Goal: Task Accomplishment & Management: Use online tool/utility

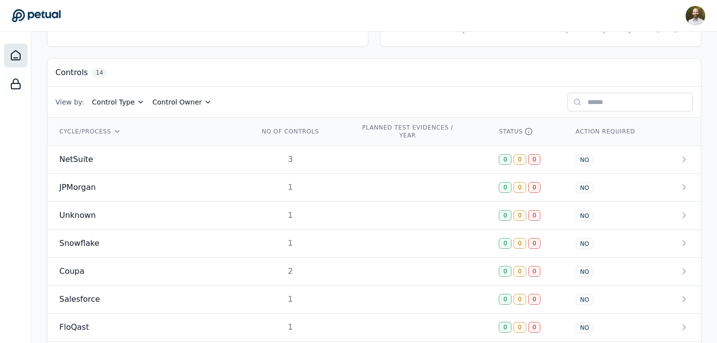
scroll to position [254, 0]
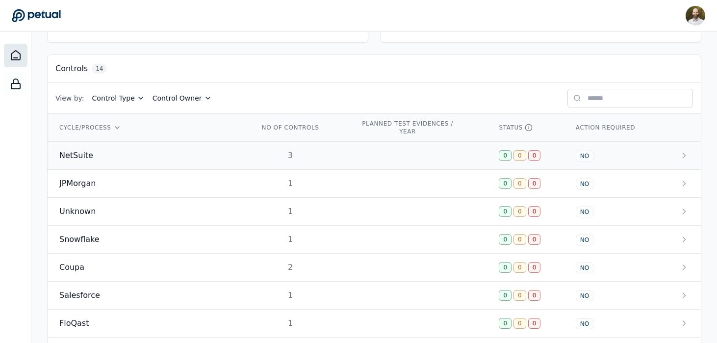
click at [247, 159] on td "3" at bounding box center [297, 156] width 101 height 28
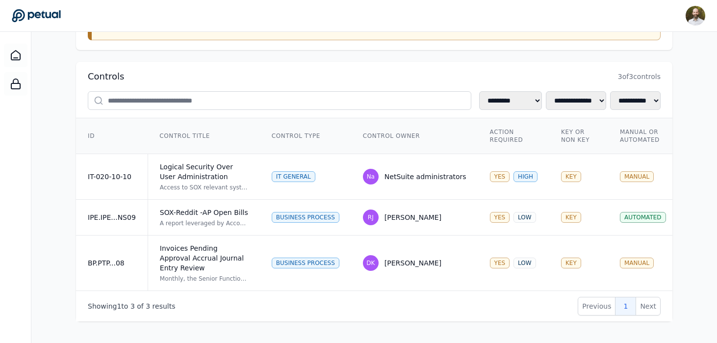
scroll to position [142, 0]
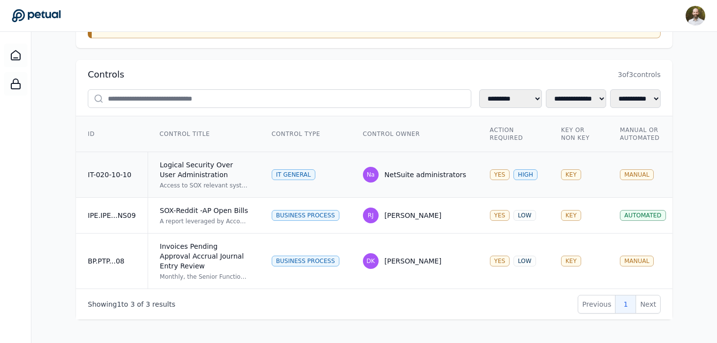
click at [340, 171] on td "IT General" at bounding box center [305, 175] width 91 height 46
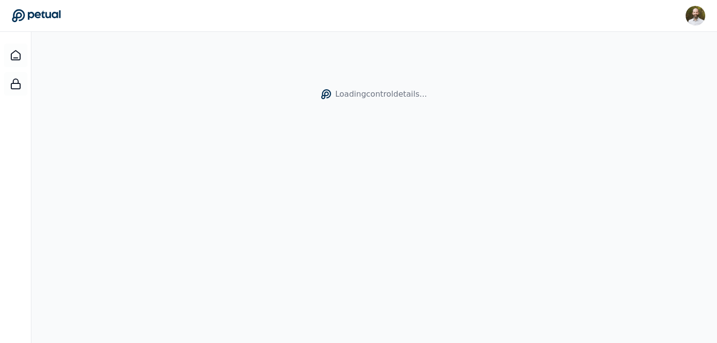
scroll to position [32, 0]
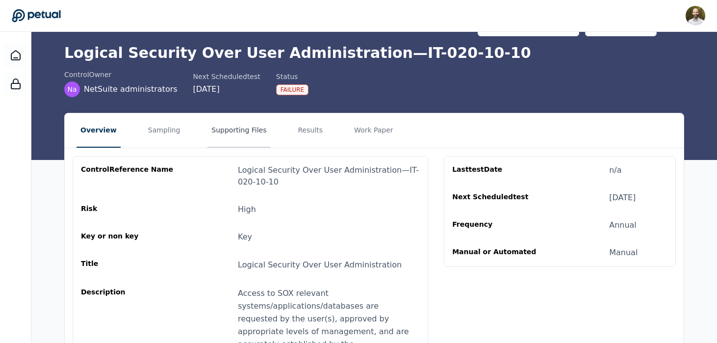
click at [229, 135] on button "Supporting Files" at bounding box center [238, 130] width 63 height 34
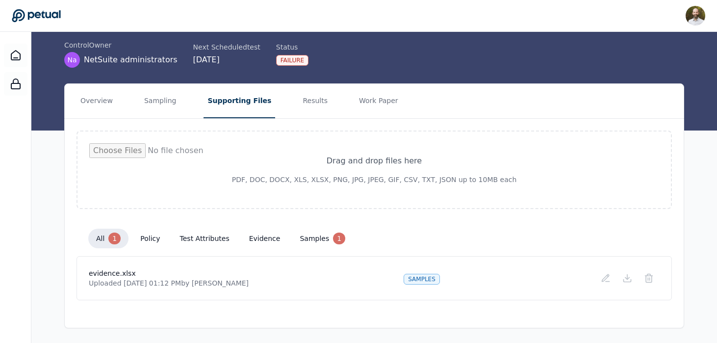
scroll to position [62, 0]
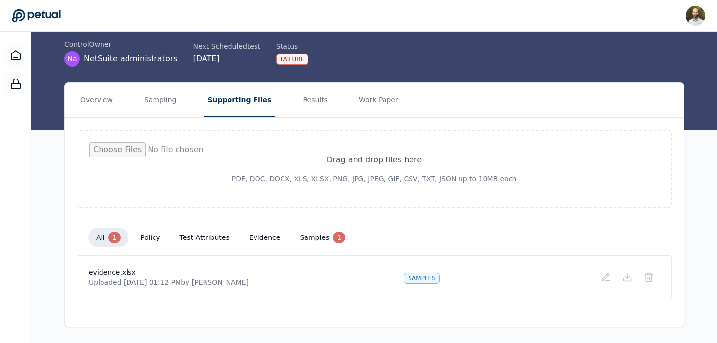
click at [152, 236] on button "policy" at bounding box center [149, 237] width 35 height 18
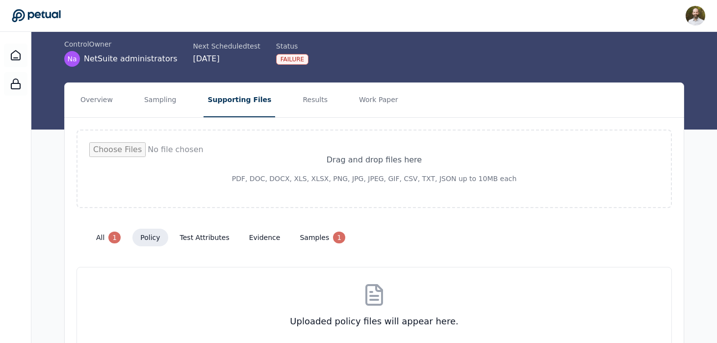
click at [196, 238] on button "test attributes" at bounding box center [204, 237] width 65 height 18
click at [251, 240] on button "evidence" at bounding box center [264, 237] width 47 height 18
click at [298, 241] on button "samples 1" at bounding box center [322, 237] width 61 height 20
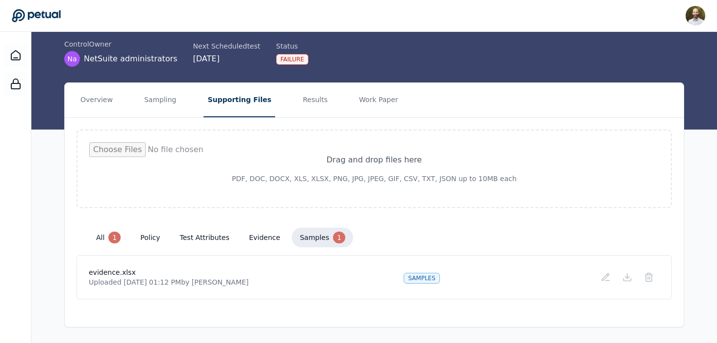
click at [107, 237] on button "all 1" at bounding box center [108, 237] width 40 height 20
click at [303, 99] on button "Results" at bounding box center [315, 100] width 33 height 34
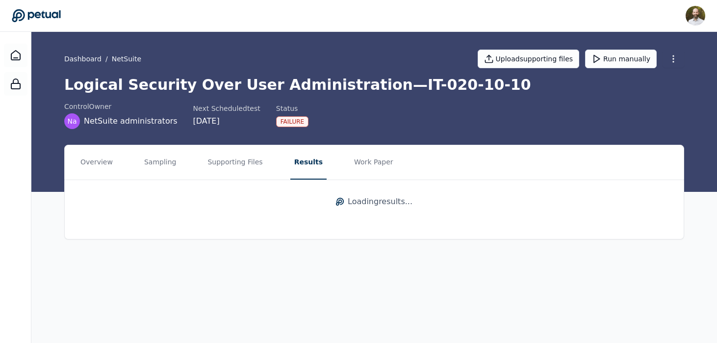
scroll to position [0, 0]
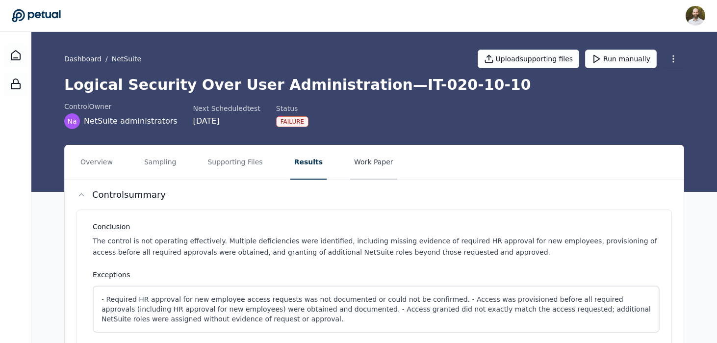
click at [365, 157] on button "Work Paper" at bounding box center [373, 162] width 47 height 34
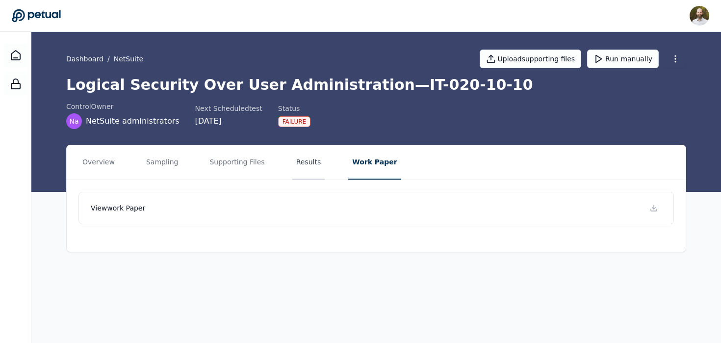
click at [312, 159] on button "Results" at bounding box center [308, 162] width 33 height 34
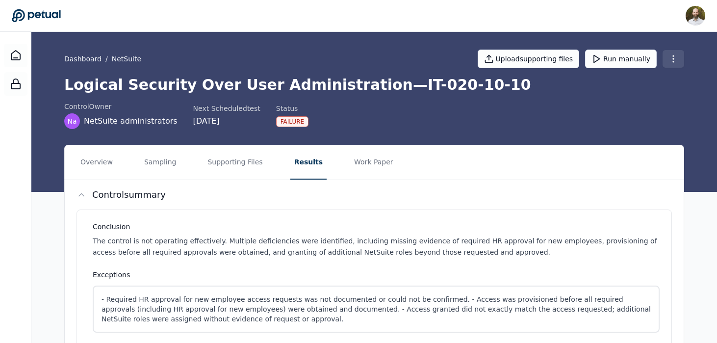
click at [677, 57] on html "[PERSON_NAME] [PERSON_NAME][EMAIL_ADDRESS][PERSON_NAME] Sign out Dashboard / Ne…" at bounding box center [358, 308] width 717 height 616
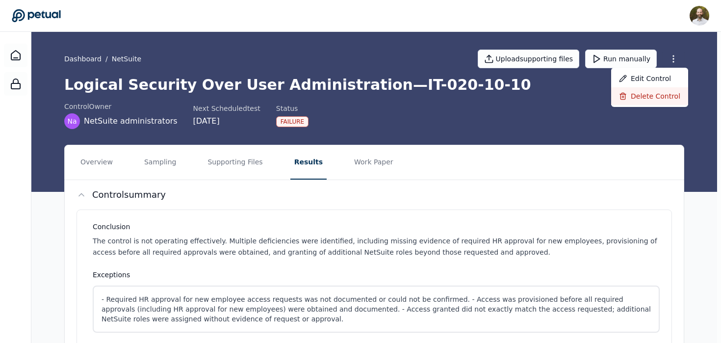
click at [640, 95] on div "Delete control" at bounding box center [649, 96] width 77 height 18
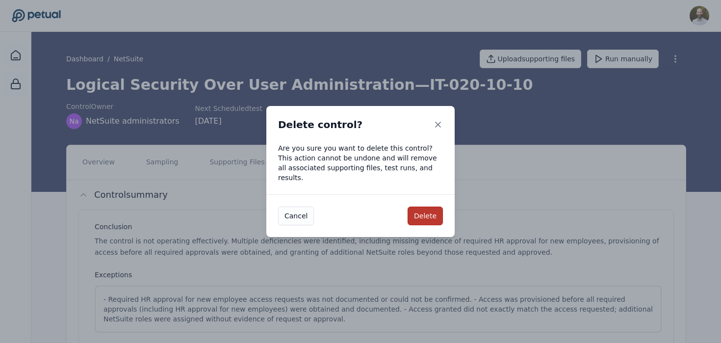
click at [420, 211] on button "Delete" at bounding box center [424, 215] width 35 height 19
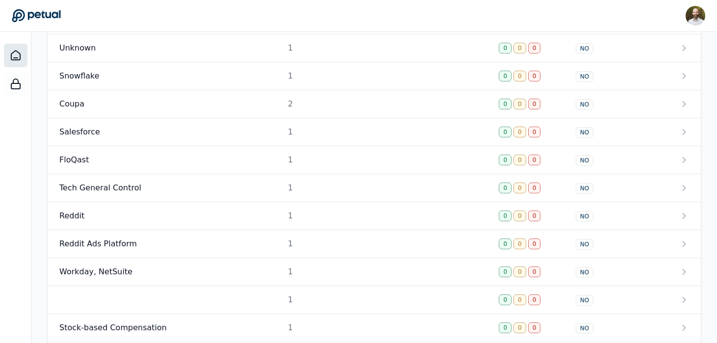
scroll to position [427, 0]
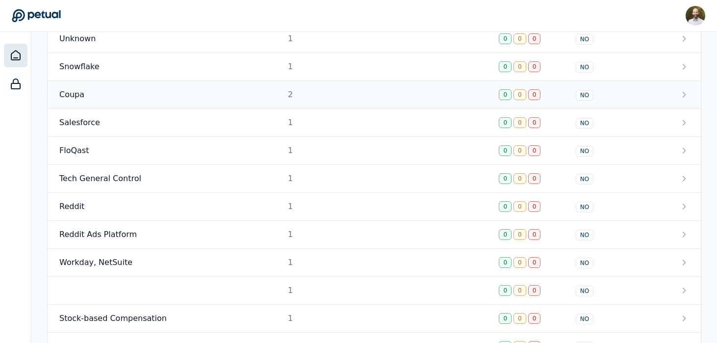
click at [158, 96] on div "Coupa" at bounding box center [147, 95] width 176 height 12
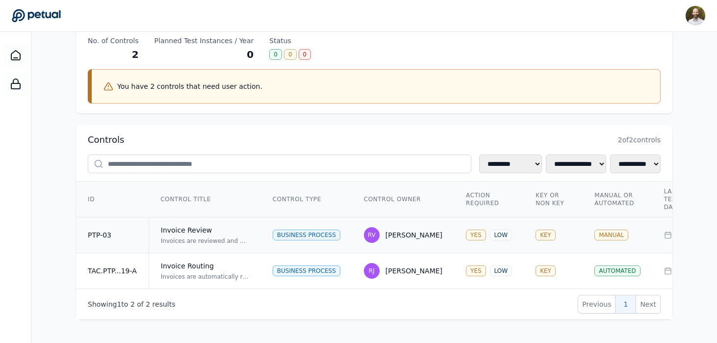
click at [223, 237] on div "Invoices are reviewed and approved by an independent reviewer on the AP team. T…" at bounding box center [205, 241] width 88 height 8
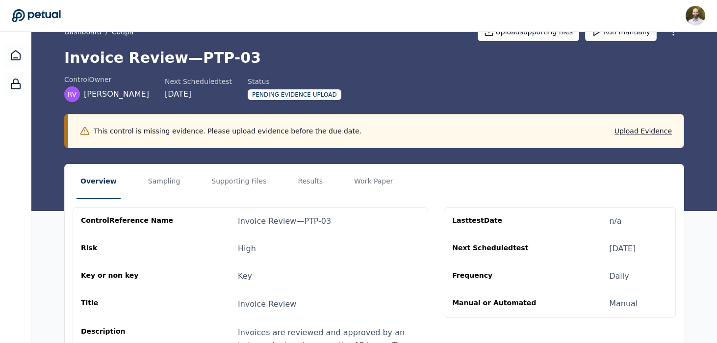
scroll to position [34, 0]
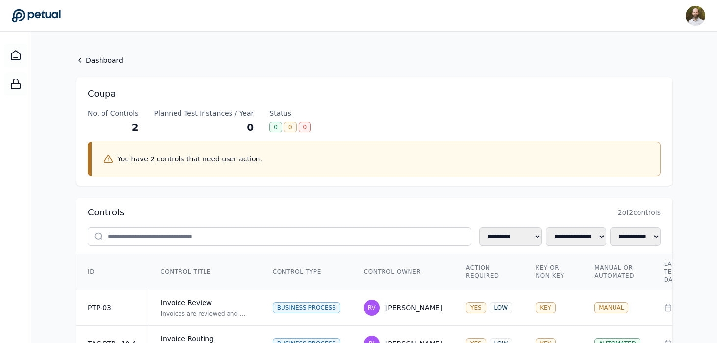
click at [32, 21] on icon at bounding box center [36, 16] width 49 height 14
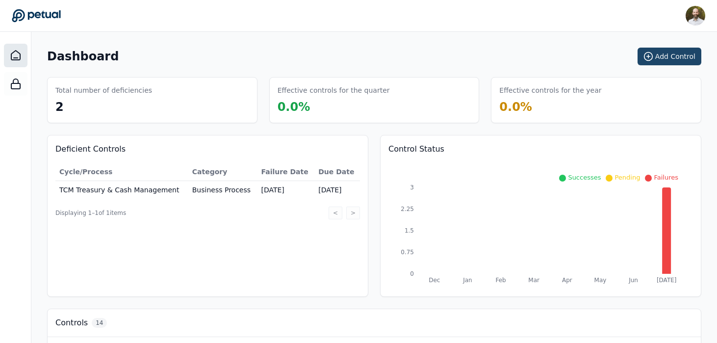
click at [680, 55] on button "Add Control" at bounding box center [669, 57] width 64 height 18
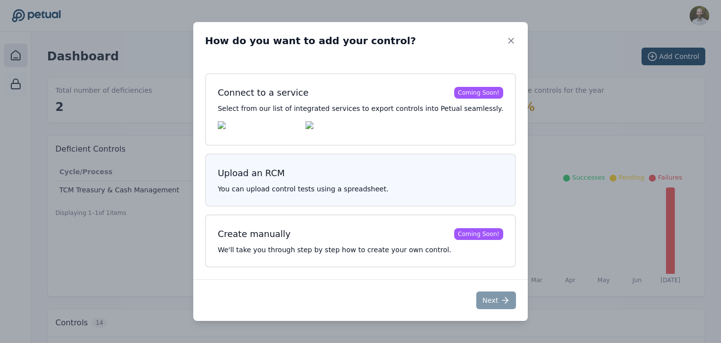
click at [337, 164] on div "Upload an RCM You can upload control tests using a spreadsheet." at bounding box center [360, 179] width 311 height 53
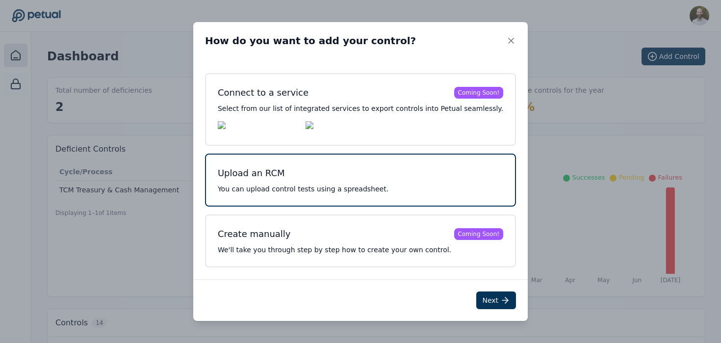
click at [343, 184] on div "Upload an RCM You can upload control tests using a spreadsheet." at bounding box center [360, 179] width 311 height 53
click at [502, 300] on icon at bounding box center [505, 300] width 6 height 0
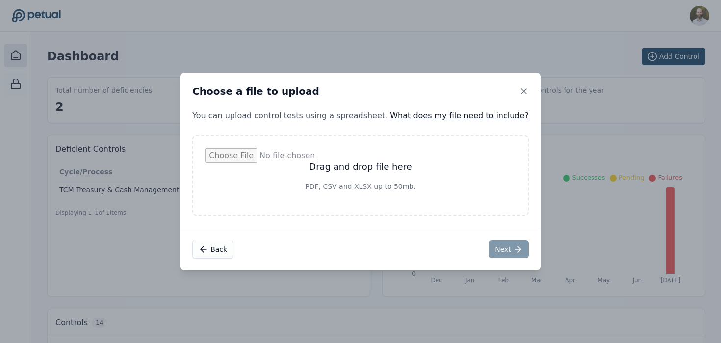
click at [380, 167] on input "file" at bounding box center [360, 175] width 311 height 55
type input "**********"
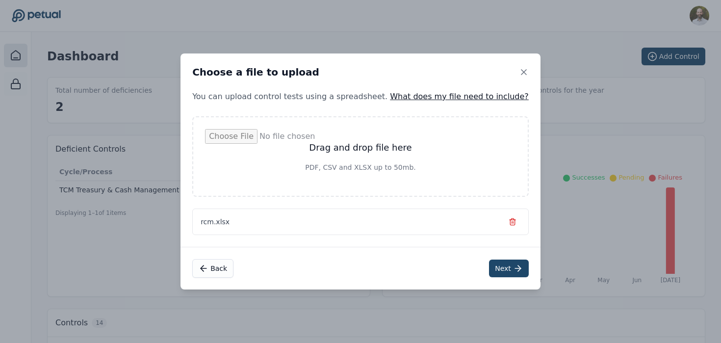
click at [493, 268] on button "Next" at bounding box center [509, 268] width 40 height 18
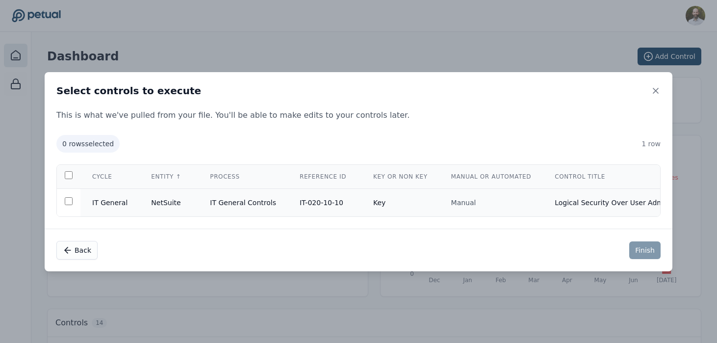
click at [399, 202] on td "Key" at bounding box center [400, 202] width 78 height 28
click at [649, 254] on button "Finish" at bounding box center [644, 250] width 31 height 18
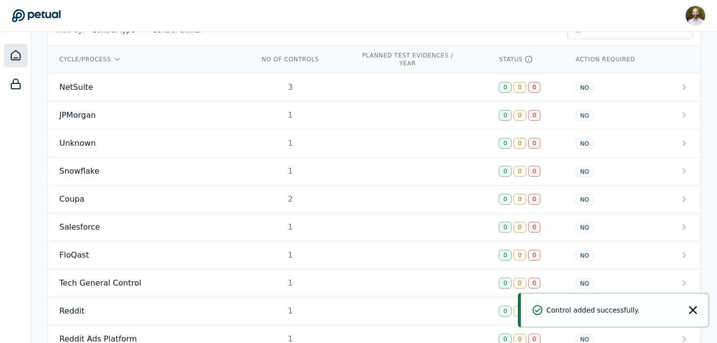
scroll to position [335, 0]
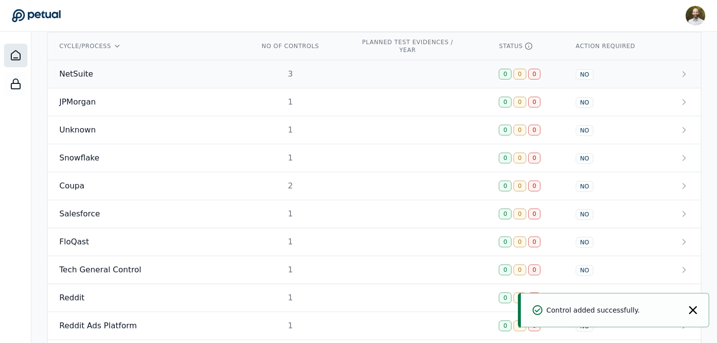
click at [326, 78] on td "3" at bounding box center [297, 74] width 101 height 28
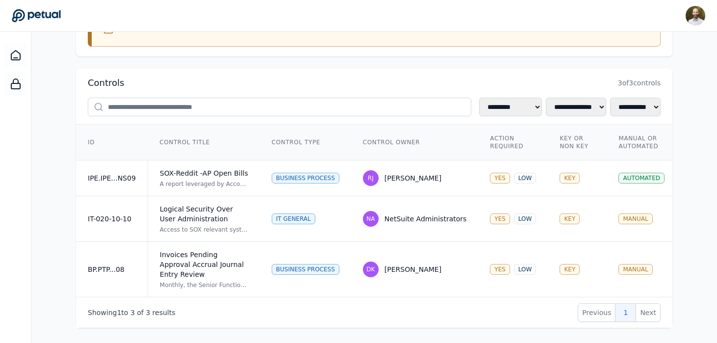
scroll to position [132, 0]
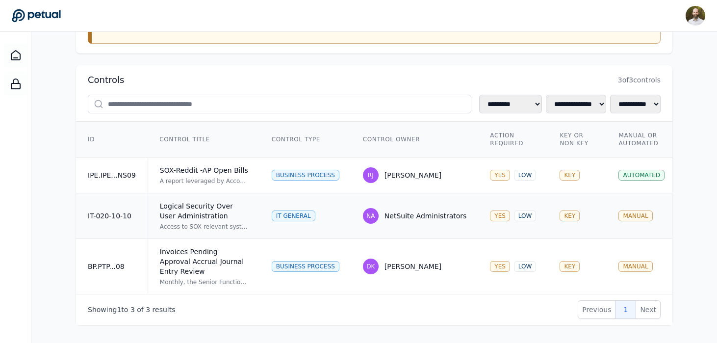
click at [342, 220] on td "IT General" at bounding box center [305, 216] width 91 height 46
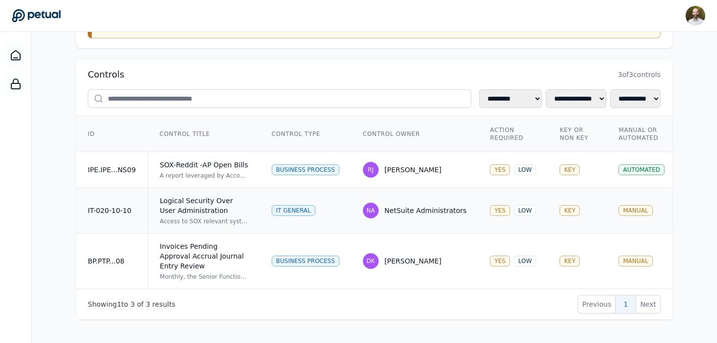
click at [337, 206] on td "IT General" at bounding box center [305, 211] width 91 height 46
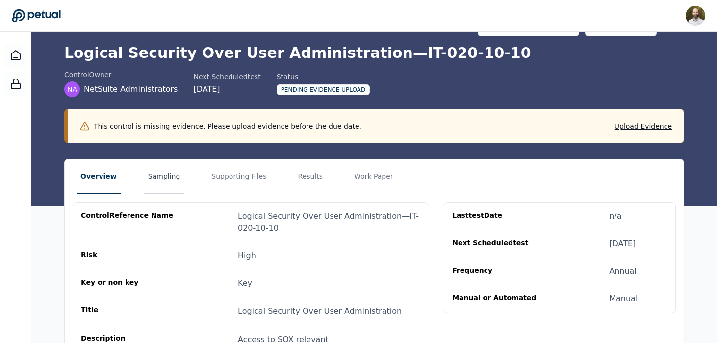
click at [160, 177] on button "Sampling" at bounding box center [164, 176] width 40 height 34
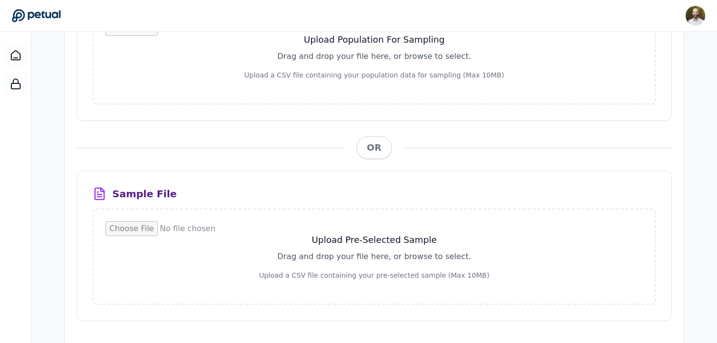
scroll to position [289, 0]
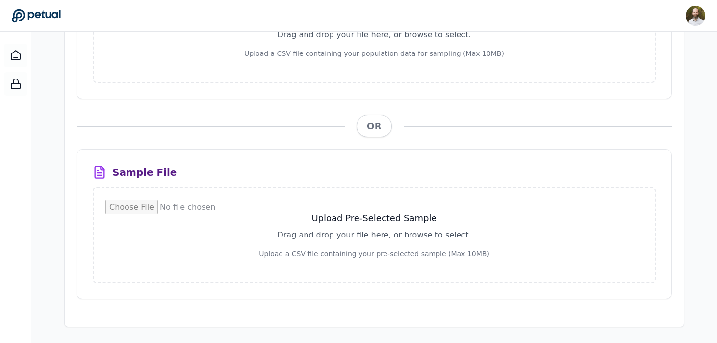
click at [369, 240] on input "file" at bounding box center [373, 235] width 537 height 71
type input "**********"
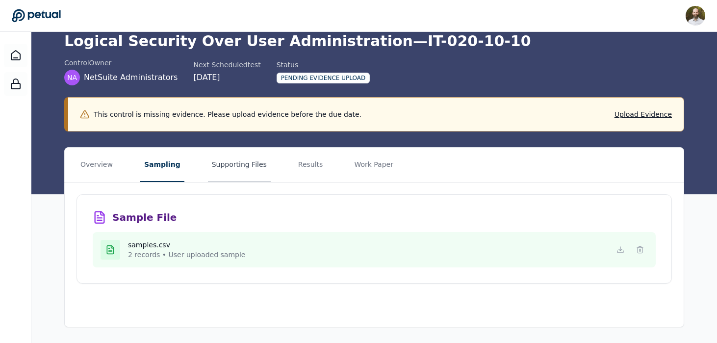
click at [234, 163] on button "Supporting Files" at bounding box center [239, 165] width 63 height 34
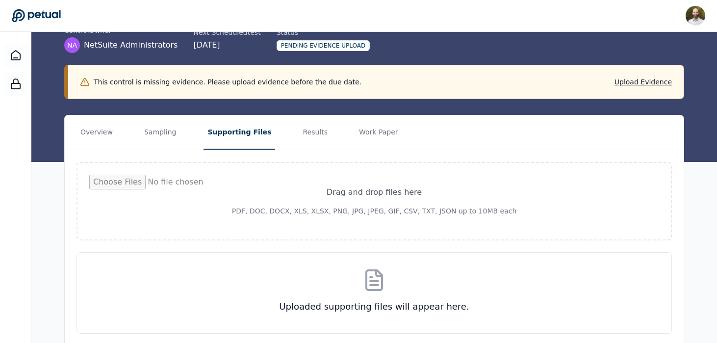
scroll to position [110, 0]
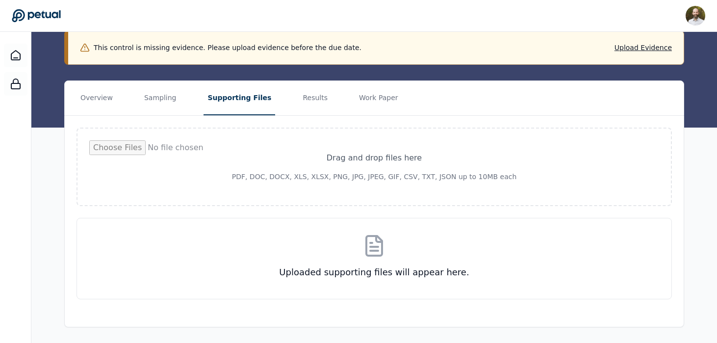
click at [370, 161] on input "file" at bounding box center [374, 166] width 570 height 53
type input "**********"
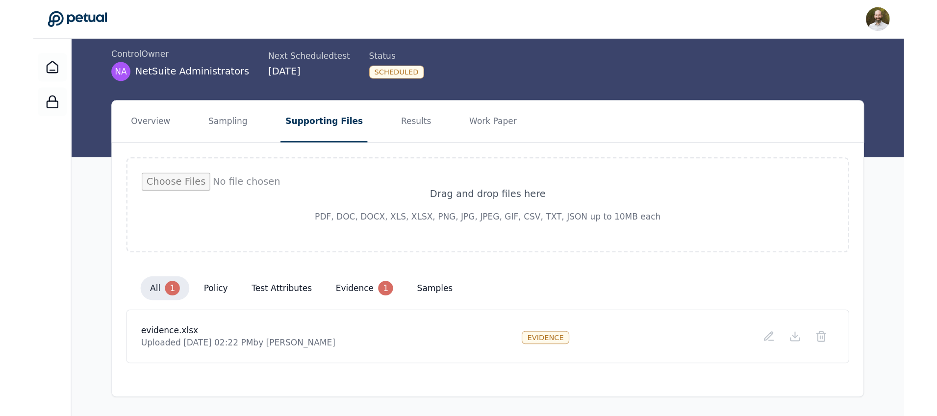
scroll to position [0, 0]
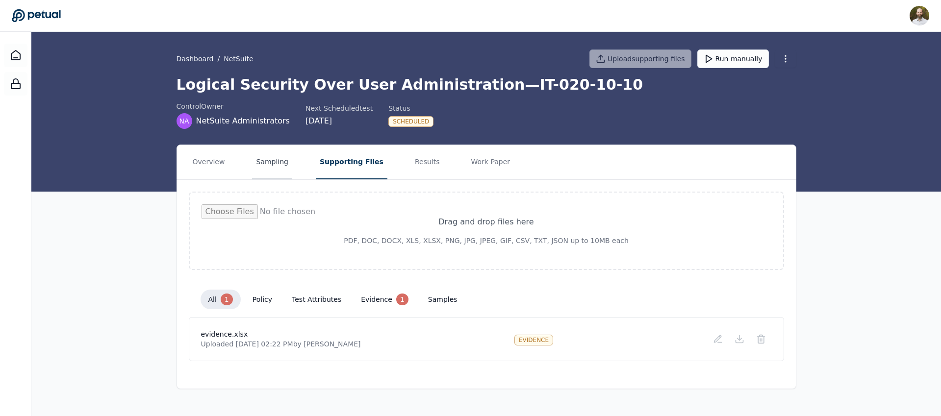
click at [271, 166] on button "Sampling" at bounding box center [272, 162] width 40 height 34
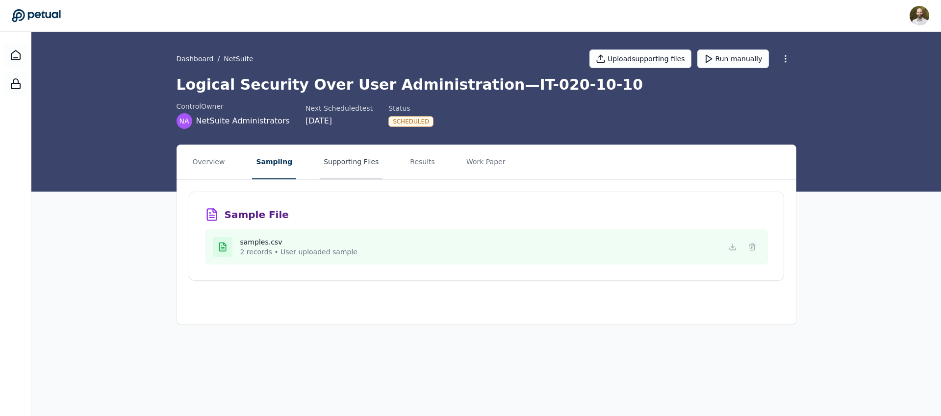
click at [341, 166] on button "Supporting Files" at bounding box center [351, 162] width 63 height 34
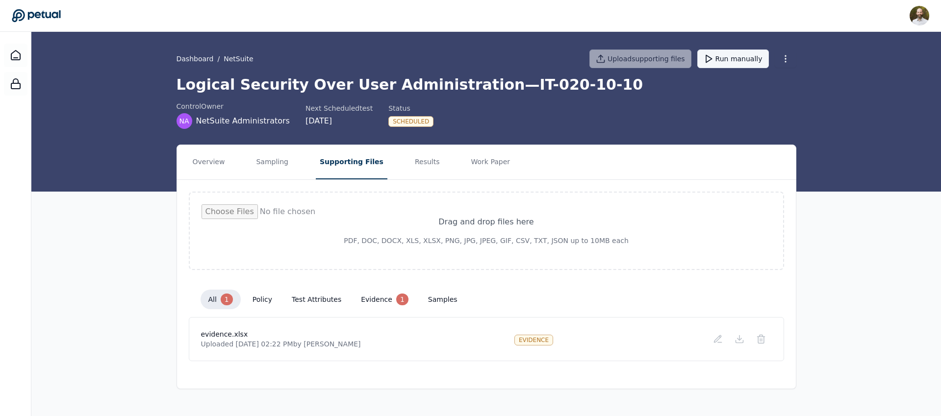
click at [720, 57] on button "Run manually" at bounding box center [733, 59] width 72 height 19
click at [414, 159] on button "Results" at bounding box center [427, 162] width 33 height 34
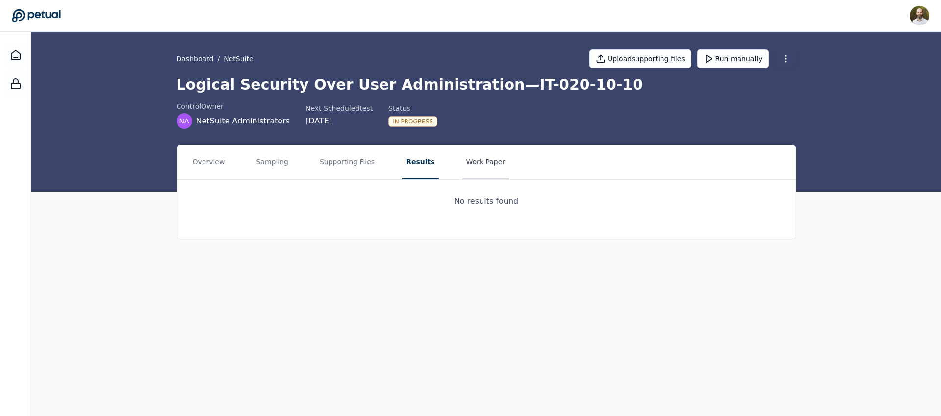
click at [462, 159] on button "Work Paper" at bounding box center [485, 162] width 47 height 34
click at [356, 163] on button "Supporting Files" at bounding box center [347, 162] width 63 height 34
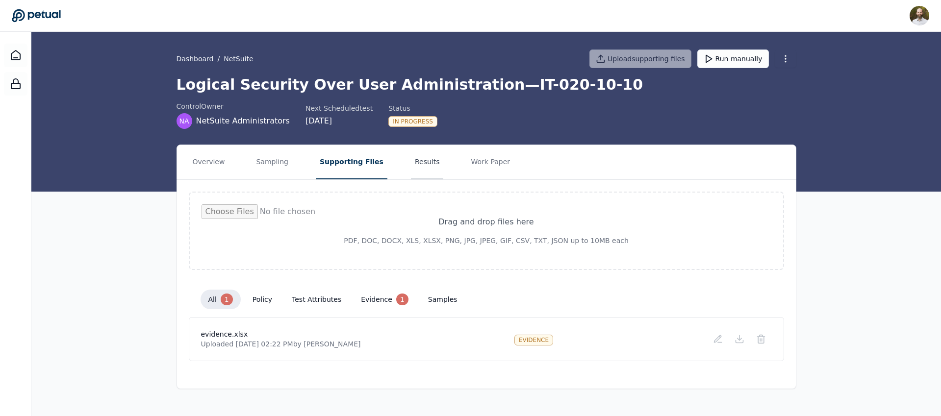
click at [415, 166] on button "Results" at bounding box center [427, 162] width 33 height 34
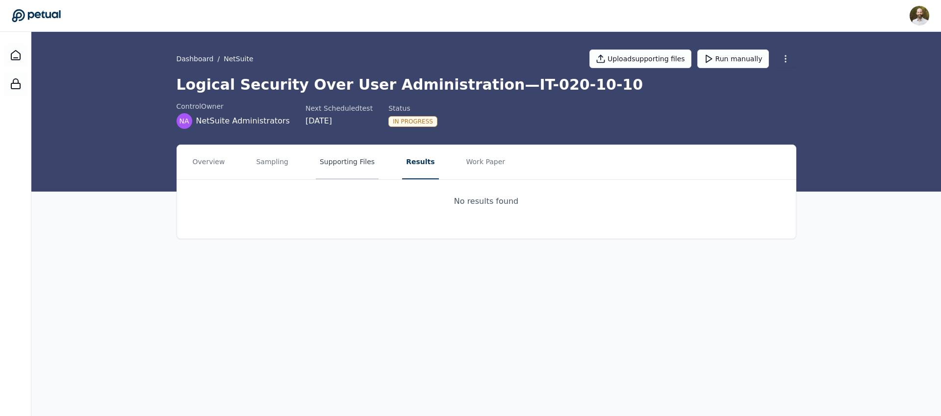
click at [345, 151] on button "Supporting Files" at bounding box center [347, 162] width 63 height 34
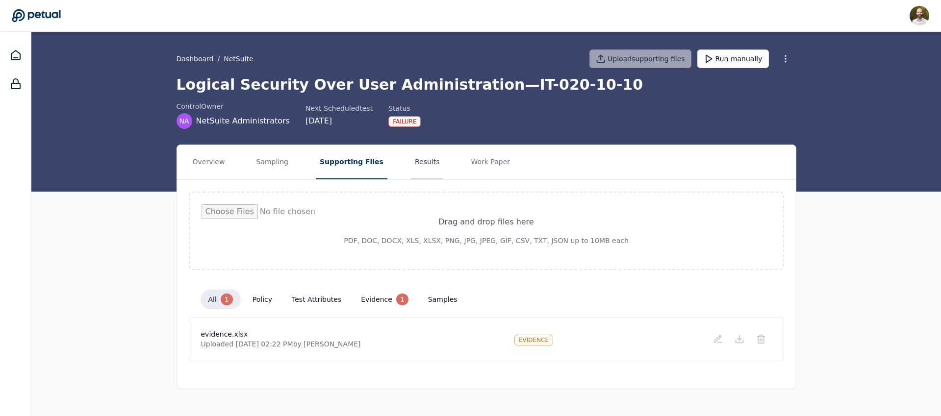
click at [411, 166] on button "Results" at bounding box center [427, 162] width 33 height 34
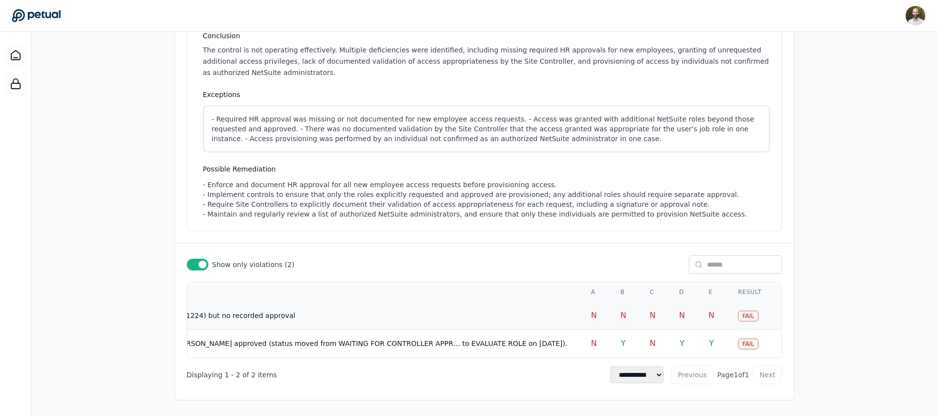
scroll to position [0, 1516]
click at [375, 310] on td "Controllers field present in Jira ticket (NXSD-71224) but no recorded approval" at bounding box center [276, 316] width 561 height 28
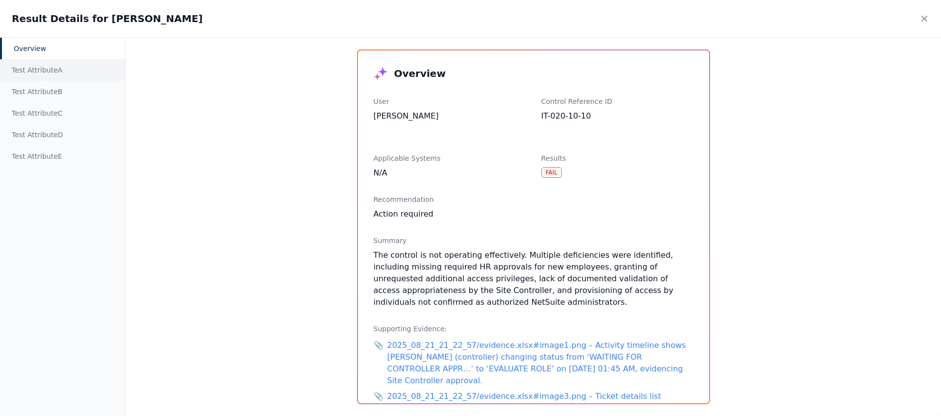
click at [57, 75] on div "Test Attribute A" at bounding box center [62, 70] width 125 height 22
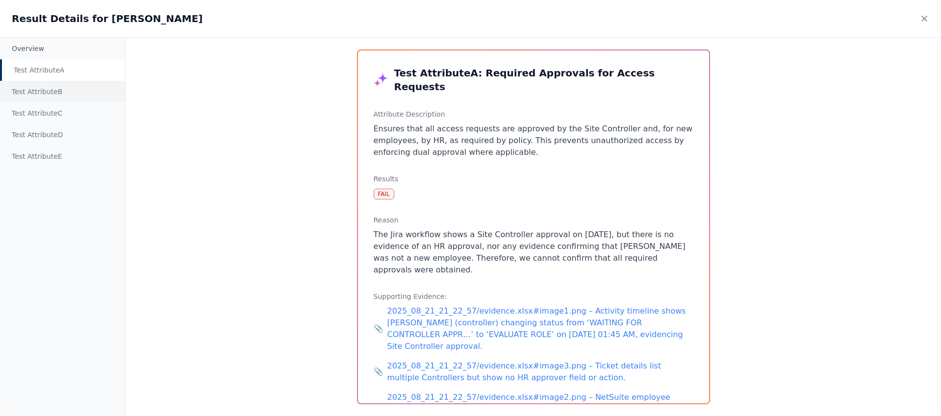
click at [52, 87] on div "Test Attribute B" at bounding box center [62, 92] width 125 height 22
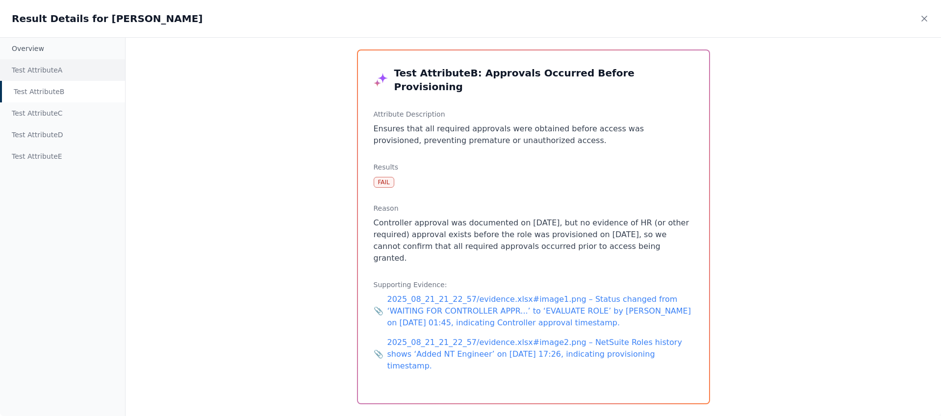
click at [27, 69] on div "Test Attribute A" at bounding box center [62, 70] width 125 height 22
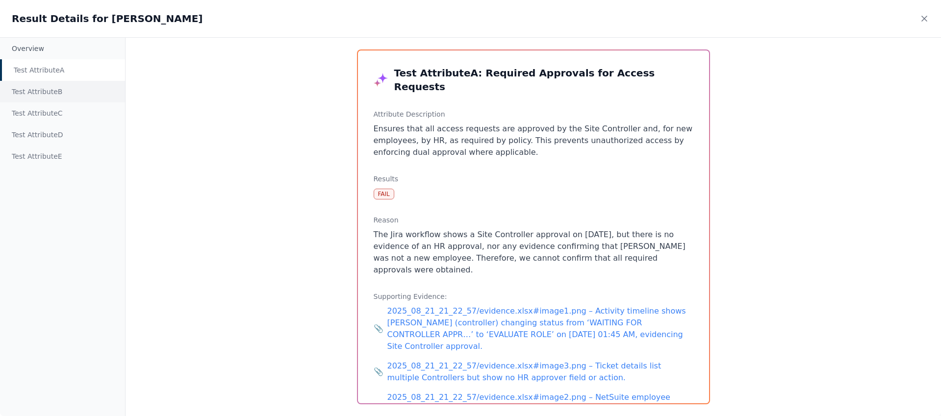
click at [54, 93] on div "Test Attribute B" at bounding box center [62, 92] width 125 height 22
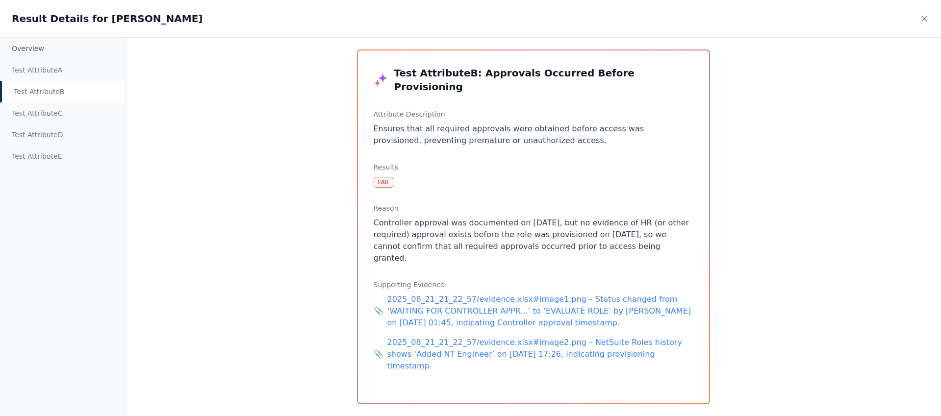
click at [263, 173] on div "Overview Test Attribute A Test Attribute B Test Attribute C Test Attribute D Te…" at bounding box center [470, 226] width 941 height 379
click at [720, 19] on icon at bounding box center [924, 19] width 10 height 10
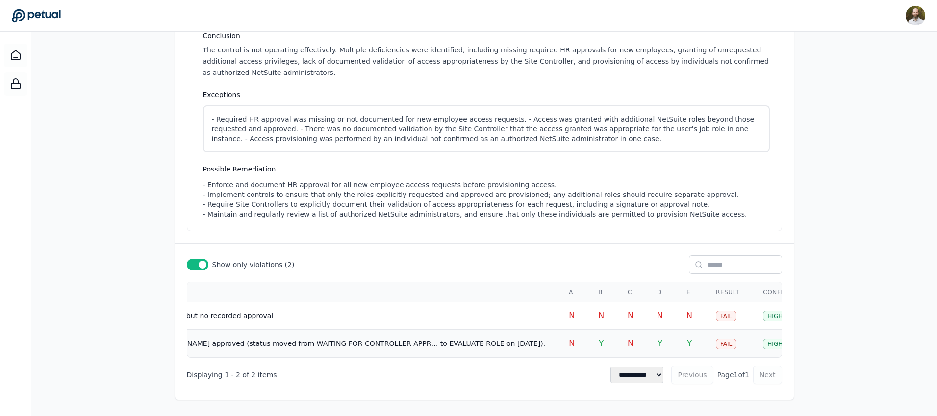
click at [372, 342] on span "Jira ticket NXSD-65339 activity: Controller [PERSON_NAME] approved (status move…" at bounding box center [276, 344] width 538 height 8
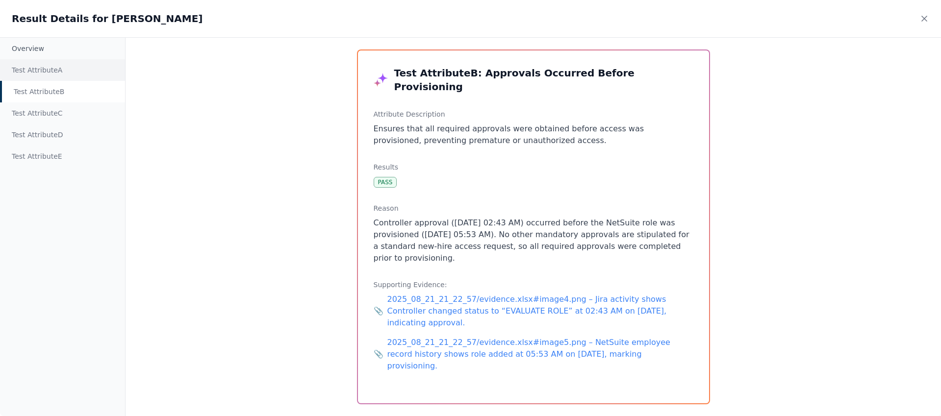
click at [51, 72] on div "Test Attribute A" at bounding box center [62, 70] width 125 height 22
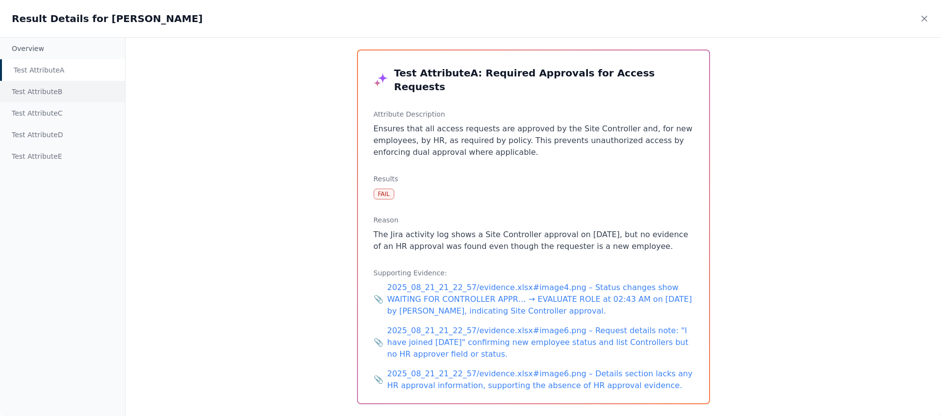
click at [51, 94] on div "Test Attribute B" at bounding box center [62, 92] width 125 height 22
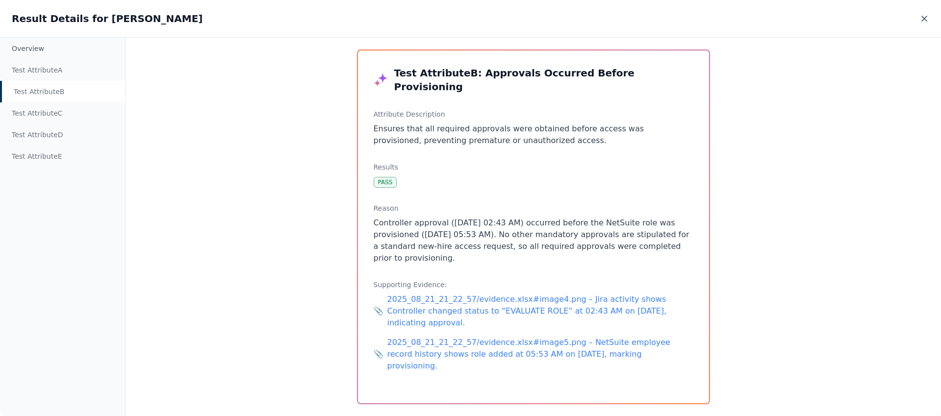
click at [720, 19] on icon at bounding box center [924, 18] width 5 height 5
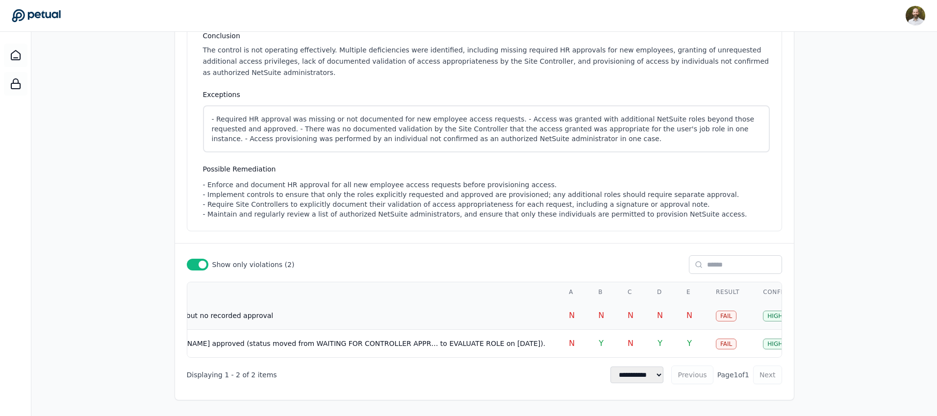
click at [361, 307] on td "Controllers field present in Jira ticket (NXSD-71224) but no recorded approval" at bounding box center [276, 316] width 561 height 28
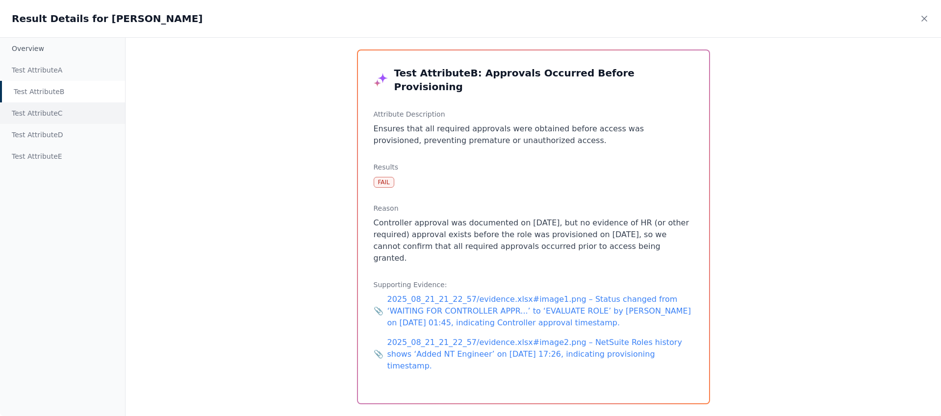
click at [71, 107] on div "Test Attribute C" at bounding box center [62, 113] width 125 height 22
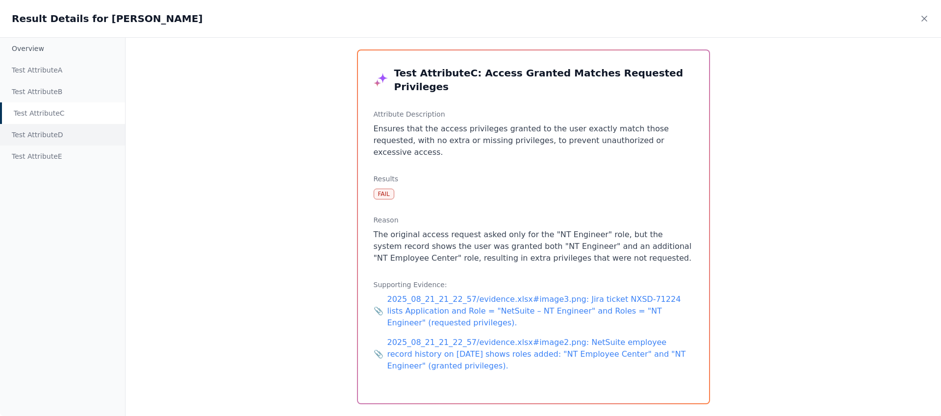
click at [58, 137] on div "Test Attribute D" at bounding box center [62, 135] width 125 height 22
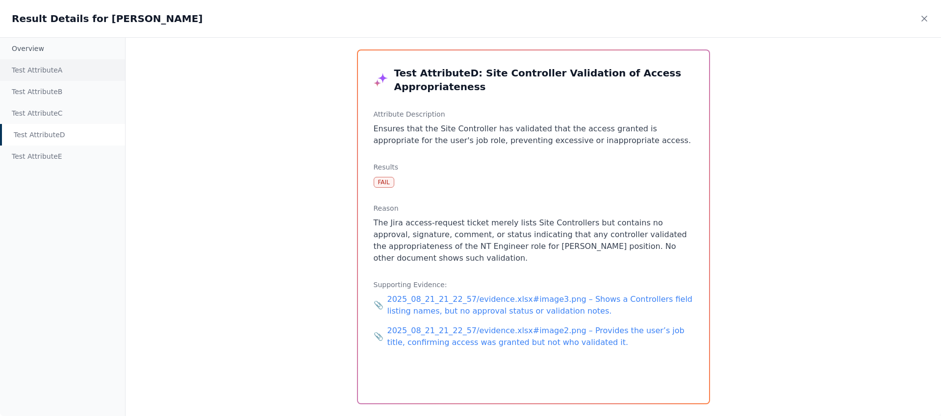
click at [39, 71] on div "Test Attribute A" at bounding box center [62, 70] width 125 height 22
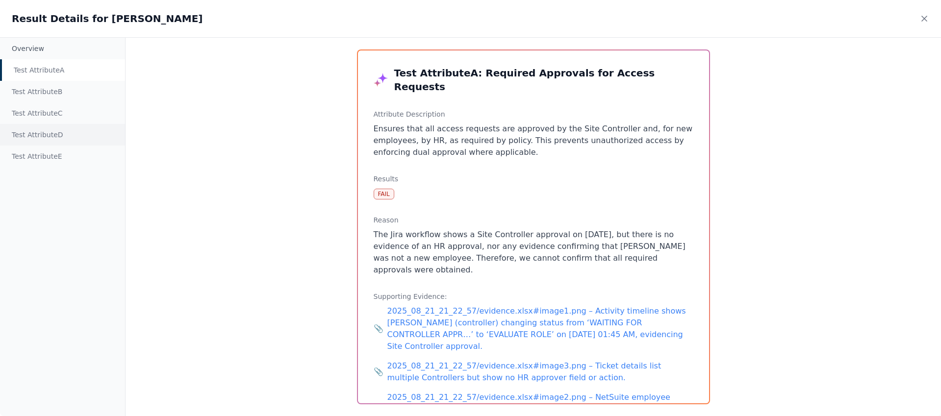
click at [63, 136] on div "Test Attribute D" at bounding box center [62, 135] width 125 height 22
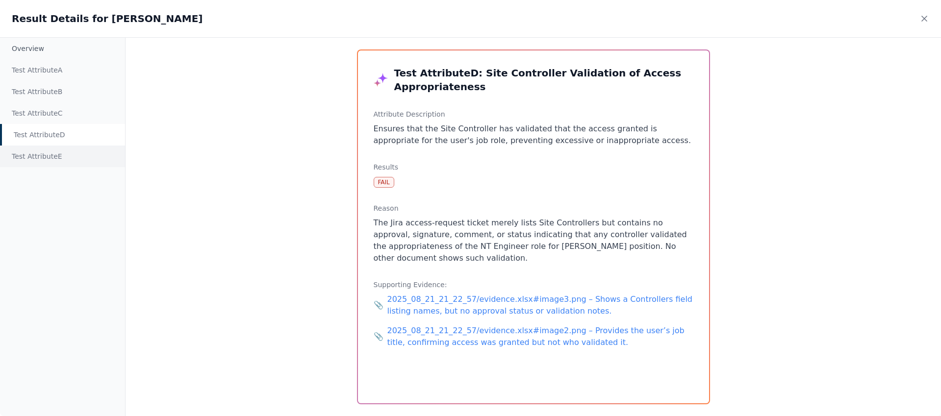
click at [36, 155] on div "Test Attribute E" at bounding box center [62, 157] width 125 height 22
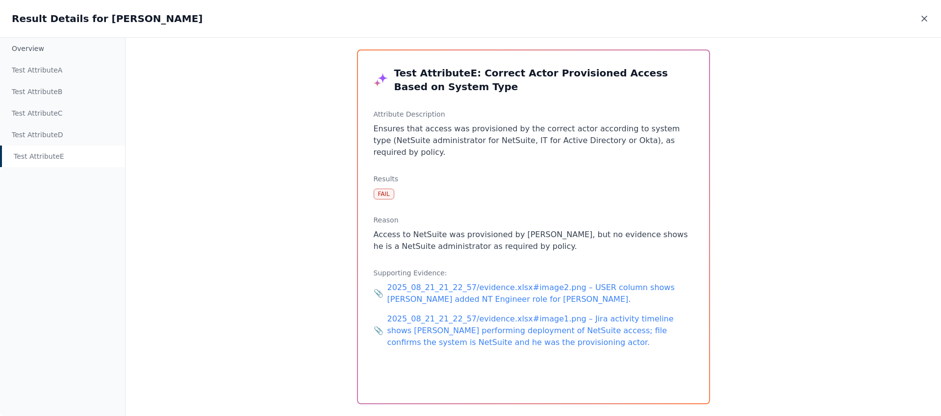
click at [720, 21] on icon at bounding box center [924, 19] width 10 height 10
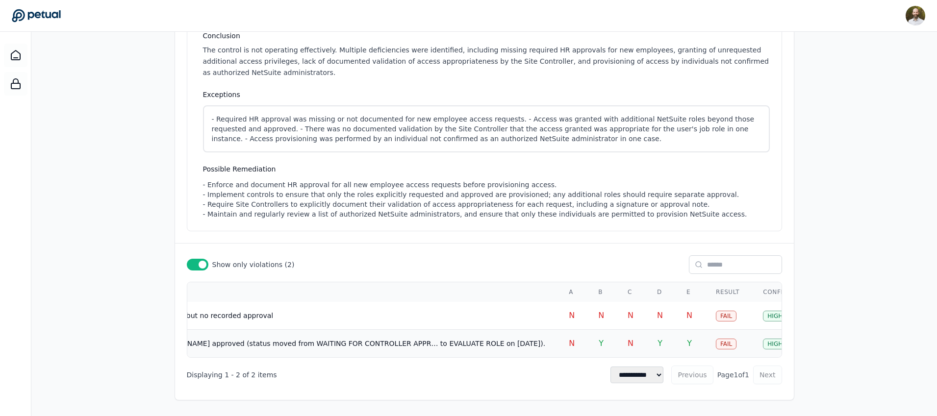
click at [278, 342] on td "Jira ticket NXSD-65339 activity: Controller [PERSON_NAME] approved (status move…" at bounding box center [276, 344] width 561 height 28
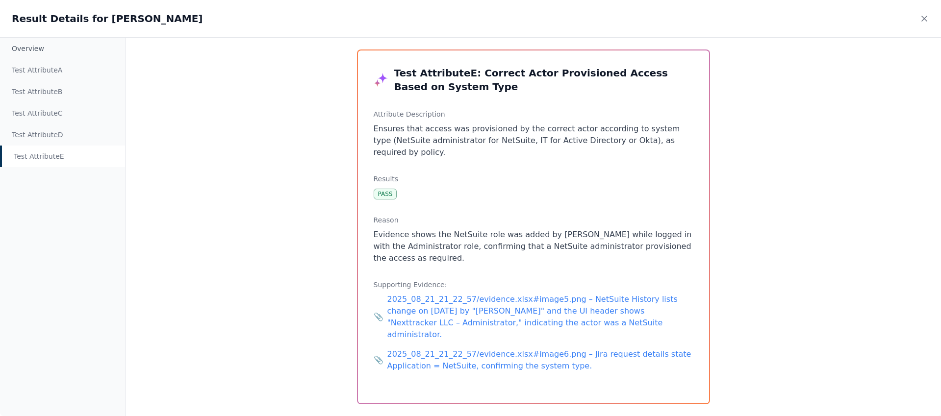
click at [288, 242] on div "Overview Test Attribute A Test Attribute B Test Attribute C Test Attribute D Te…" at bounding box center [470, 226] width 941 height 379
click at [720, 17] on icon at bounding box center [924, 19] width 10 height 10
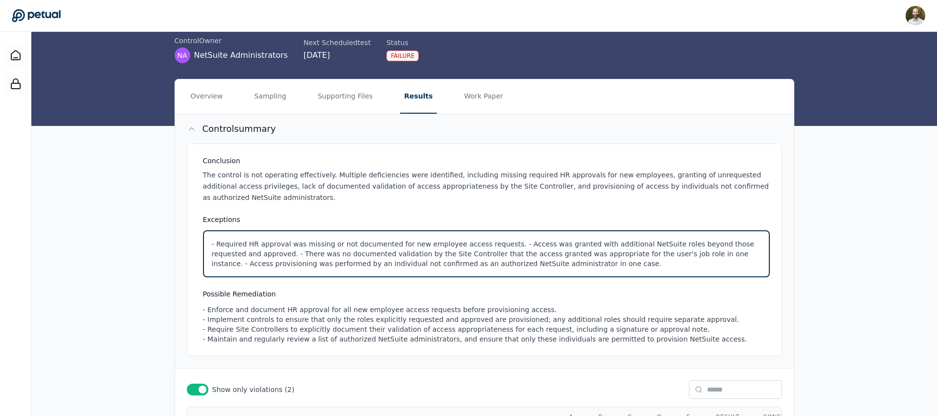
scroll to position [0, 0]
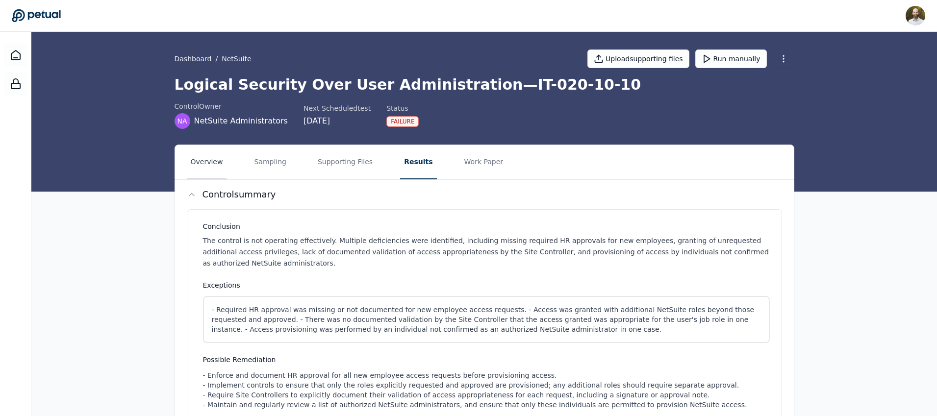
click at [197, 160] on button "Overview" at bounding box center [207, 162] width 40 height 34
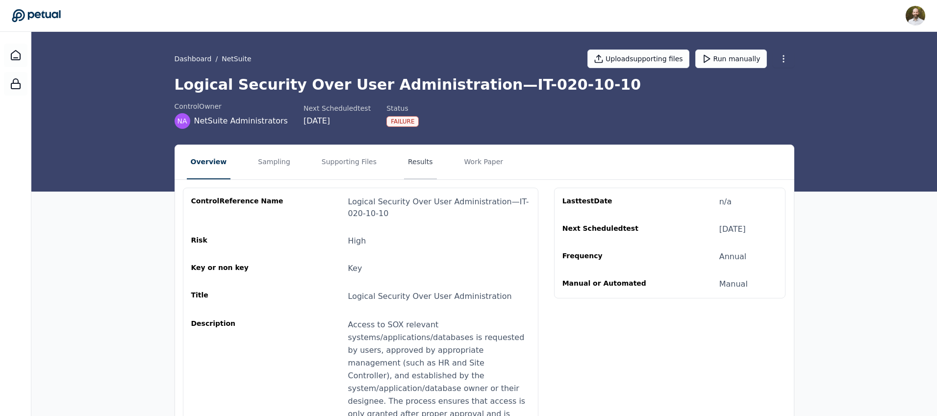
click at [412, 162] on button "Results" at bounding box center [420, 162] width 33 height 34
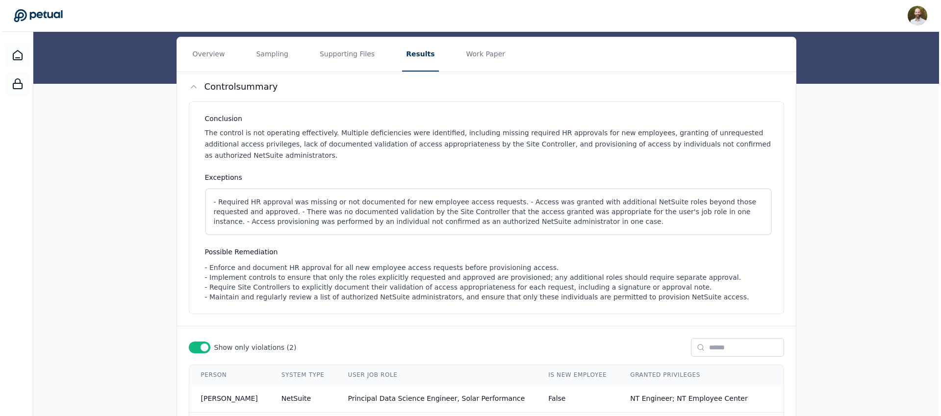
scroll to position [196, 0]
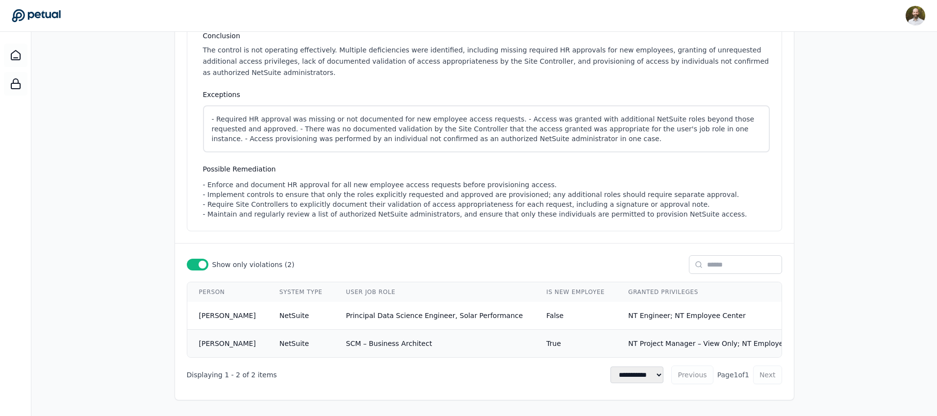
click at [422, 340] on span "SCM – Business Architect" at bounding box center [389, 344] width 86 height 8
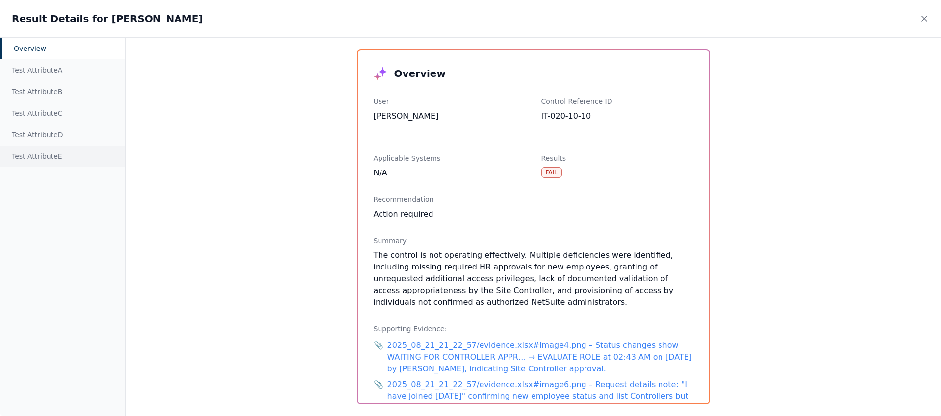
click at [45, 154] on div "Test Attribute E" at bounding box center [62, 157] width 125 height 22
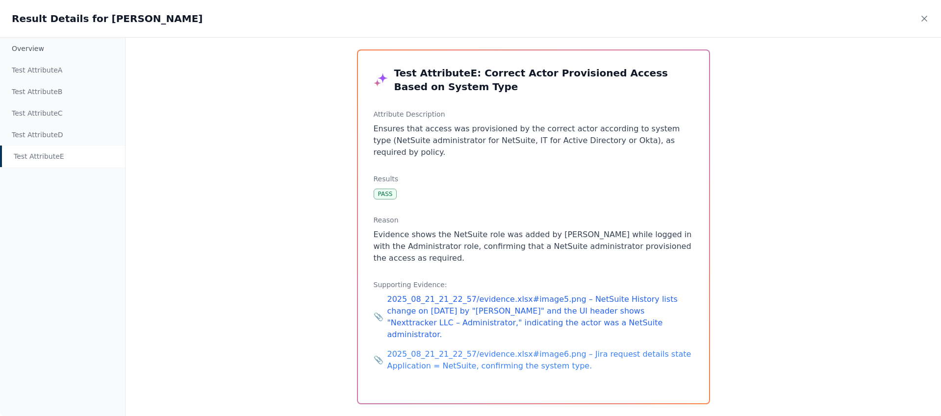
click at [471, 299] on link "📎 2025_08_21_21_22_57/evidence.xlsx#image5.png – NetSuite History lists change …" at bounding box center [534, 317] width 320 height 47
